Goal: Check status

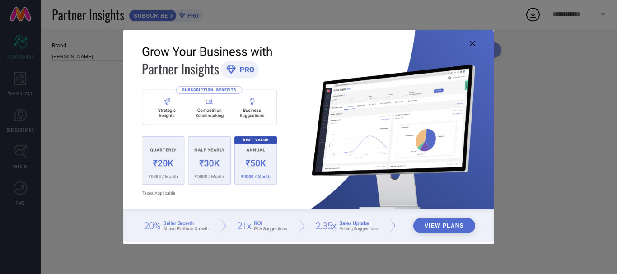
type input "All"
click at [475, 44] on img at bounding box center [308, 136] width 370 height 213
click at [471, 44] on icon at bounding box center [471, 43] width 5 height 5
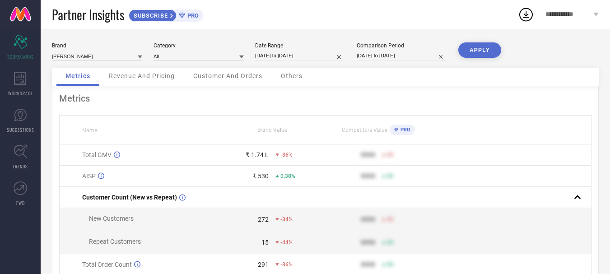
click at [469, 52] on button "APPLY" at bounding box center [479, 49] width 43 height 15
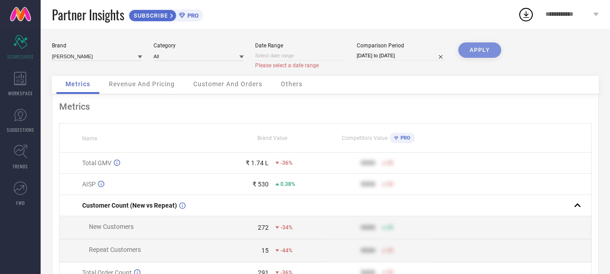
select select "8"
select select "2025"
select select "9"
select select "2025"
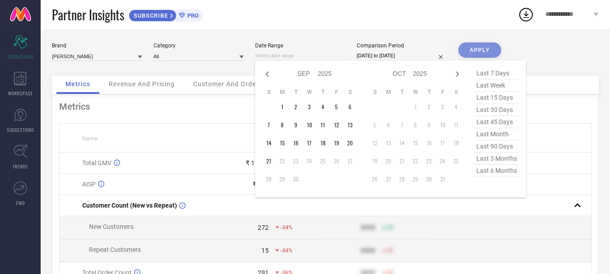
click at [317, 55] on input at bounding box center [300, 55] width 90 height 9
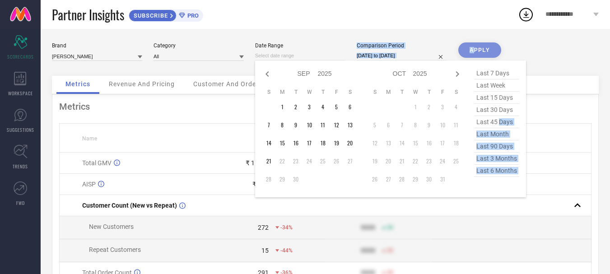
drag, startPoint x: 501, startPoint y: 120, endPoint x: 475, endPoint y: 43, distance: 80.4
click at [475, 43] on div "Brand [PERSON_NAME] Category All Date Range Jan Feb Mar Apr May Jun [DATE] Aug …" at bounding box center [325, 58] width 547 height 33
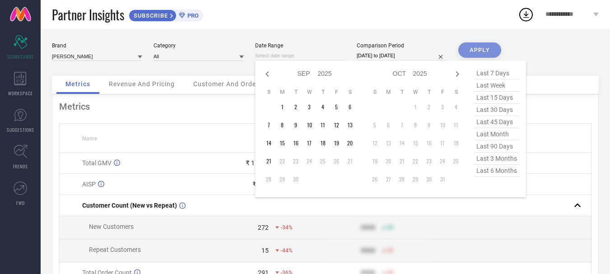
click at [489, 121] on span "last 45 days" at bounding box center [496, 122] width 45 height 12
type input "[DATE] to [DATE]"
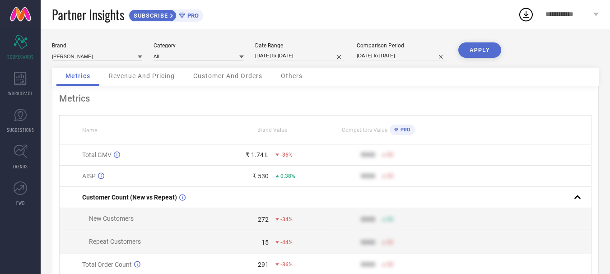
click at [479, 49] on button "APPLY" at bounding box center [479, 49] width 43 height 15
click at [155, 75] on span "Revenue And Pricing" at bounding box center [142, 75] width 66 height 7
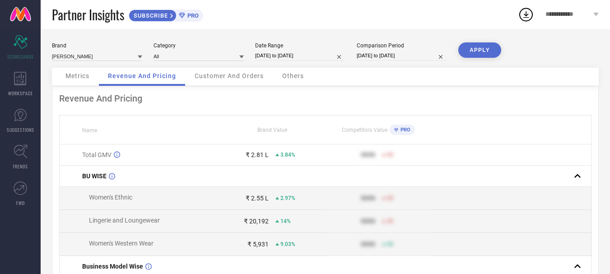
click at [217, 73] on span "Customer And Orders" at bounding box center [229, 75] width 69 height 7
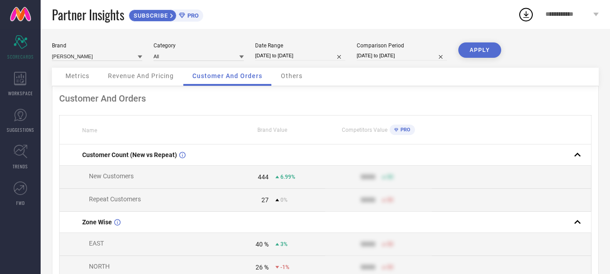
click at [288, 78] on span "Others" at bounding box center [292, 75] width 22 height 7
